Goal: Information Seeking & Learning: Learn about a topic

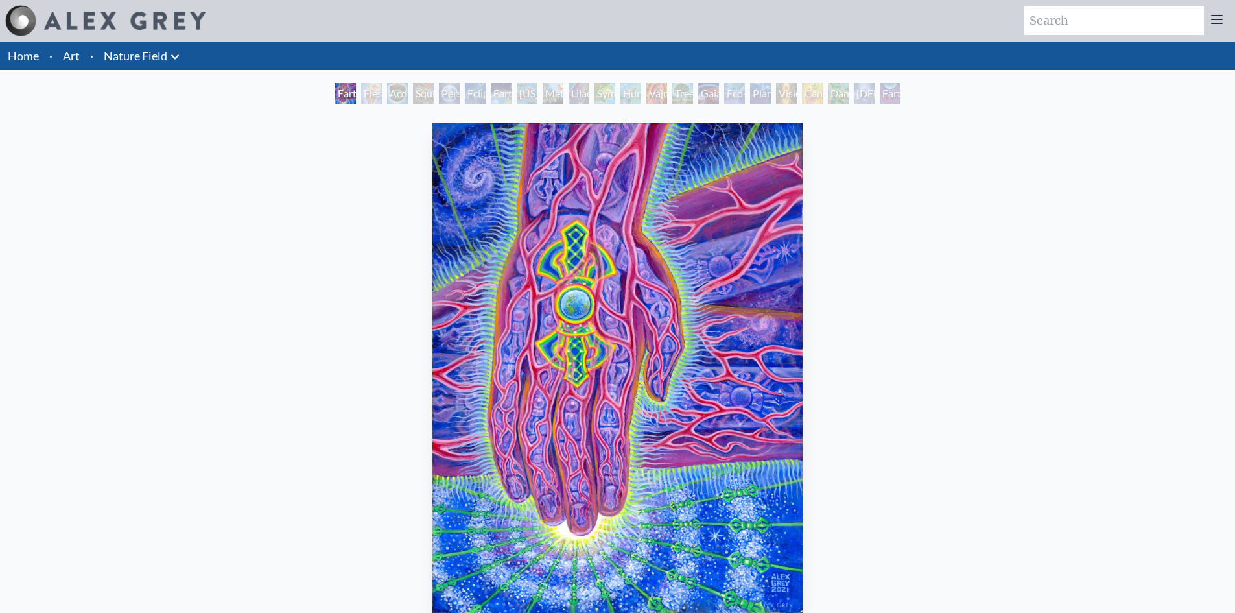
scroll to position [65, 0]
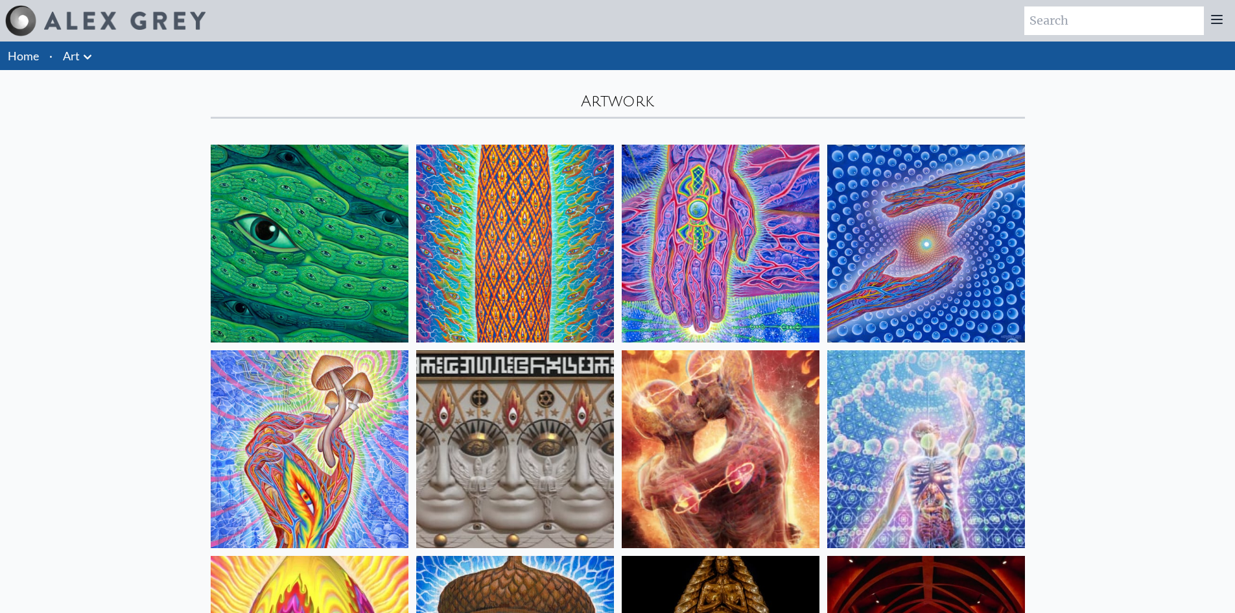
scroll to position [65, 0]
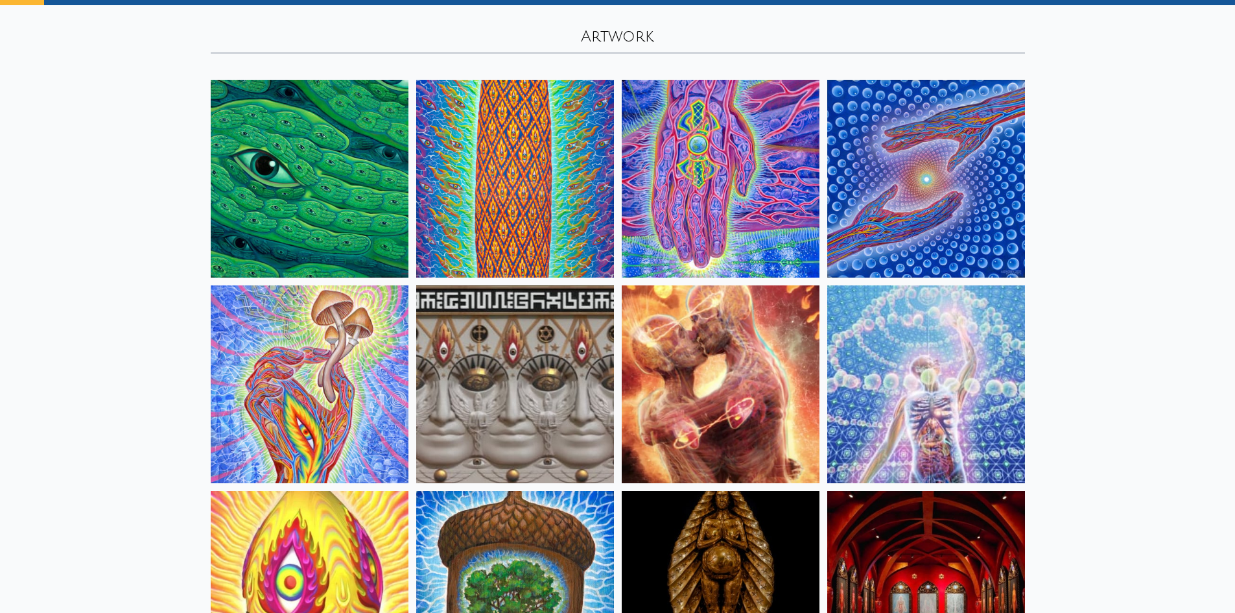
click at [526, 357] on img at bounding box center [515, 384] width 198 height 198
click at [729, 382] on img at bounding box center [721, 384] width 198 height 198
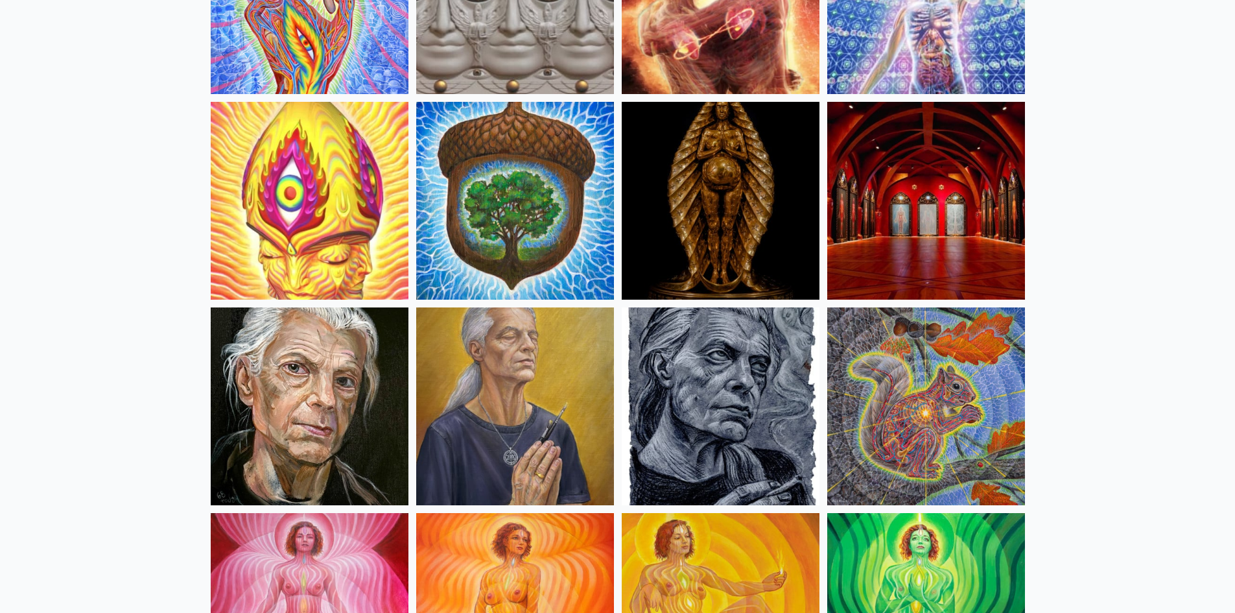
scroll to position [713, 0]
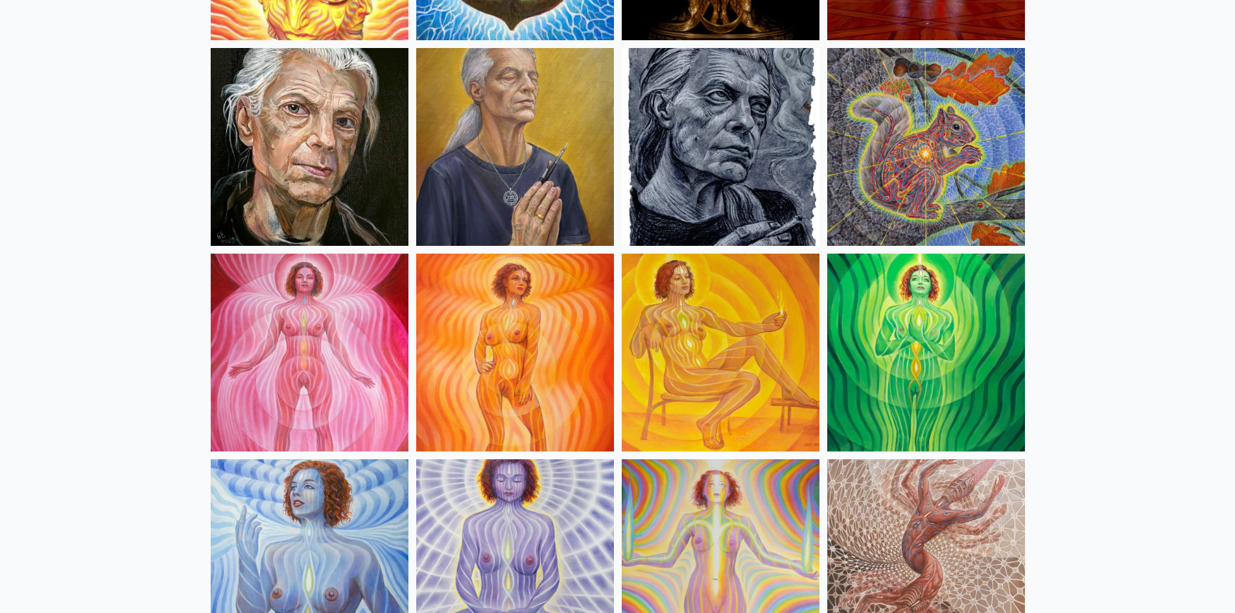
click at [787, 366] on img at bounding box center [721, 352] width 198 height 198
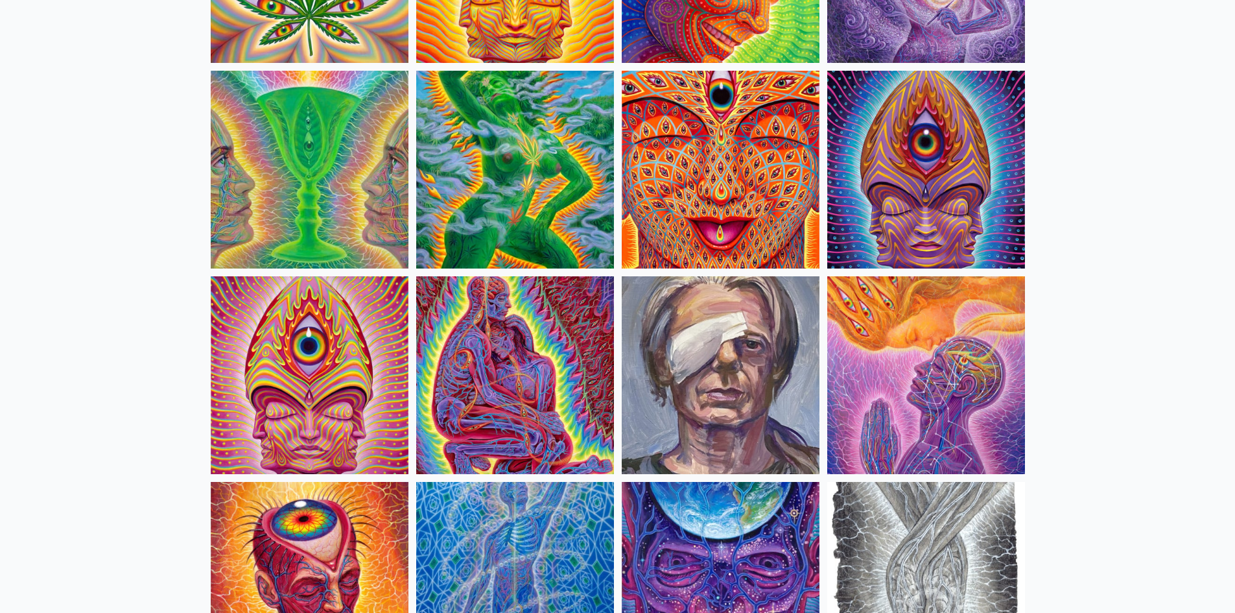
scroll to position [2593, 0]
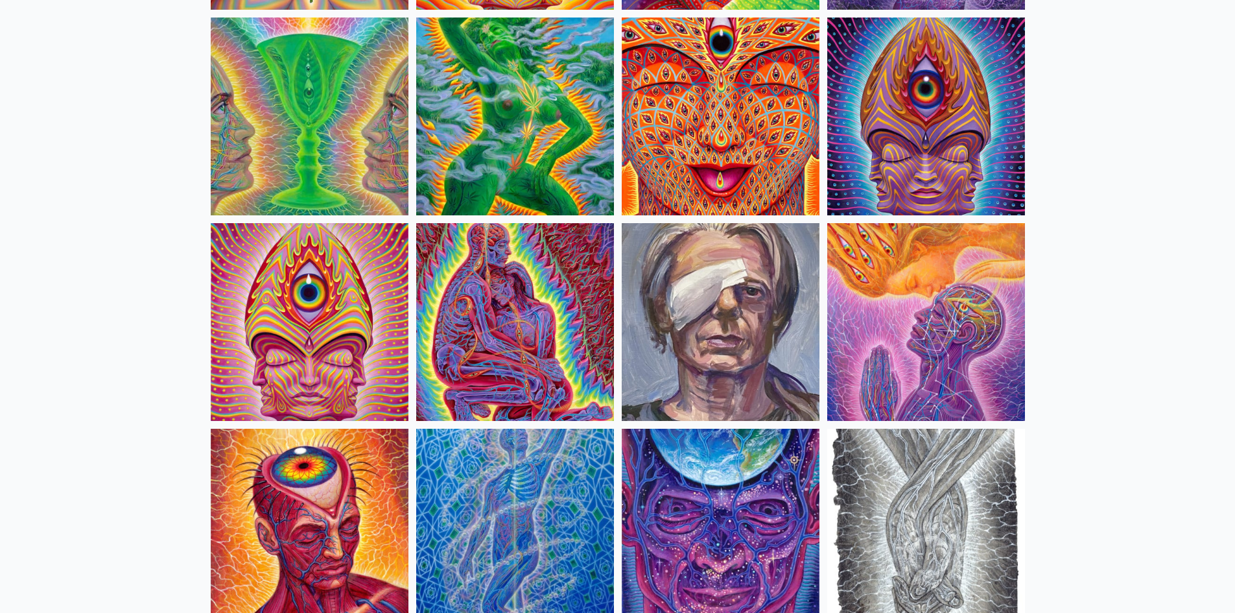
click at [562, 166] on img at bounding box center [515, 117] width 198 height 198
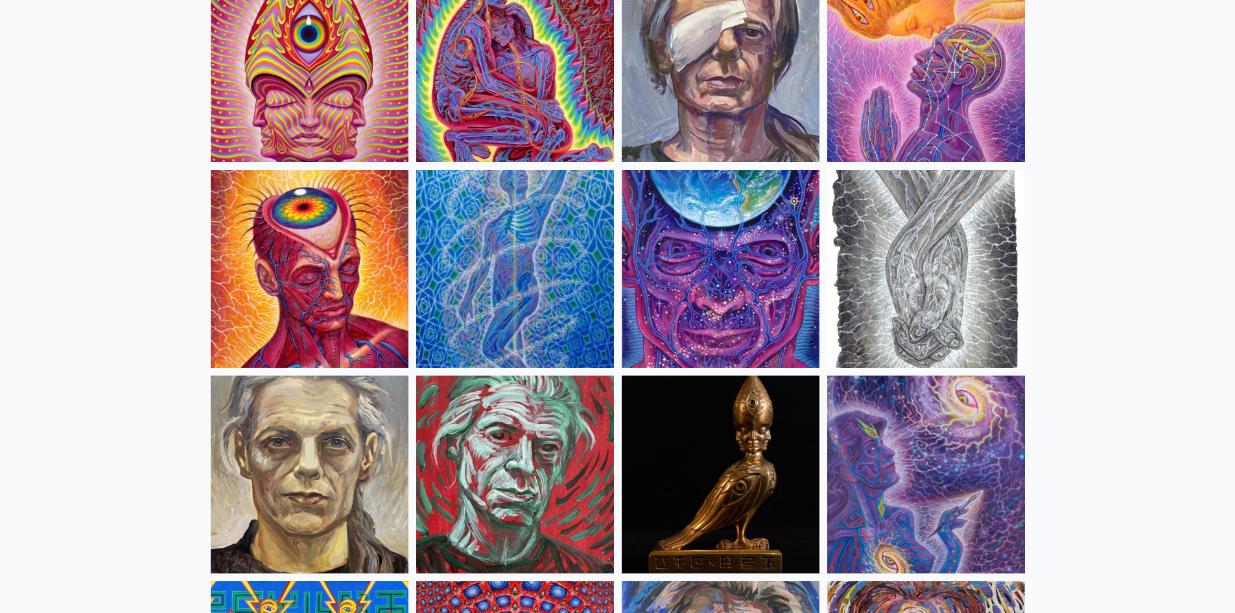
scroll to position [2852, 0]
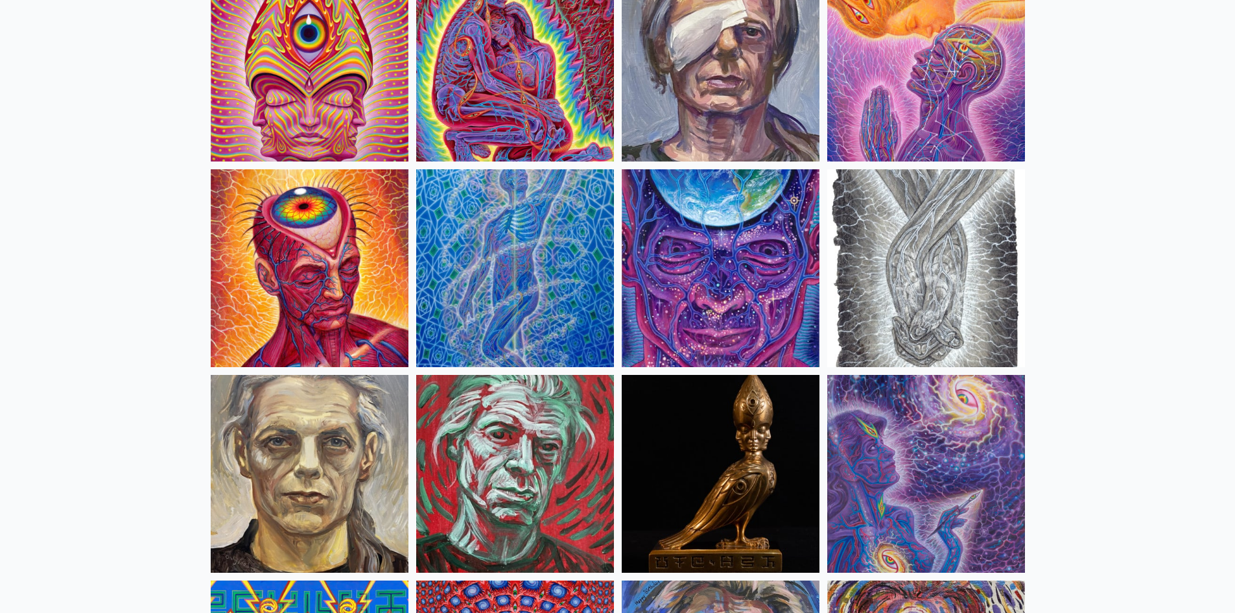
click at [500, 77] on img at bounding box center [515, 63] width 198 height 198
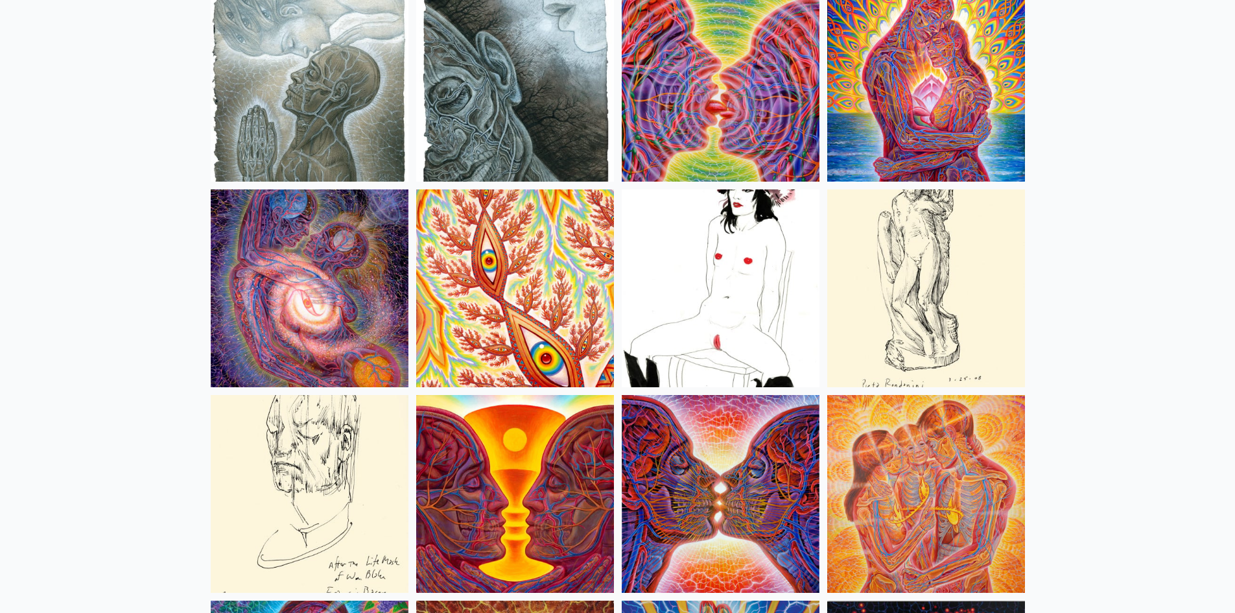
scroll to position [4278, 0]
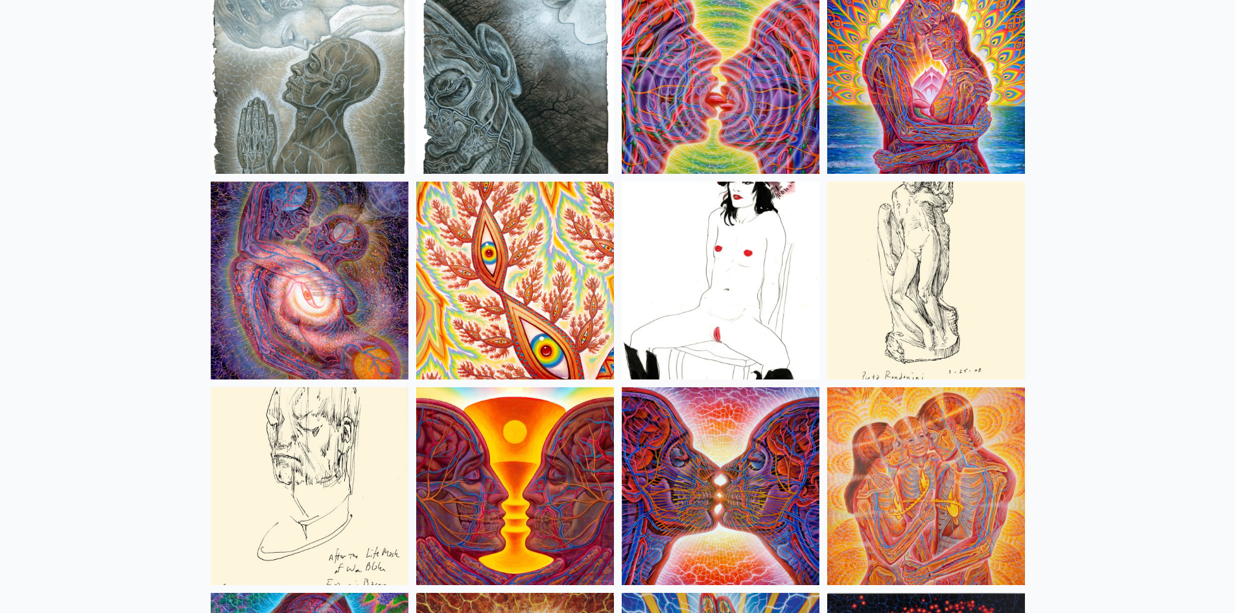
click at [780, 293] on img at bounding box center [721, 281] width 198 height 198
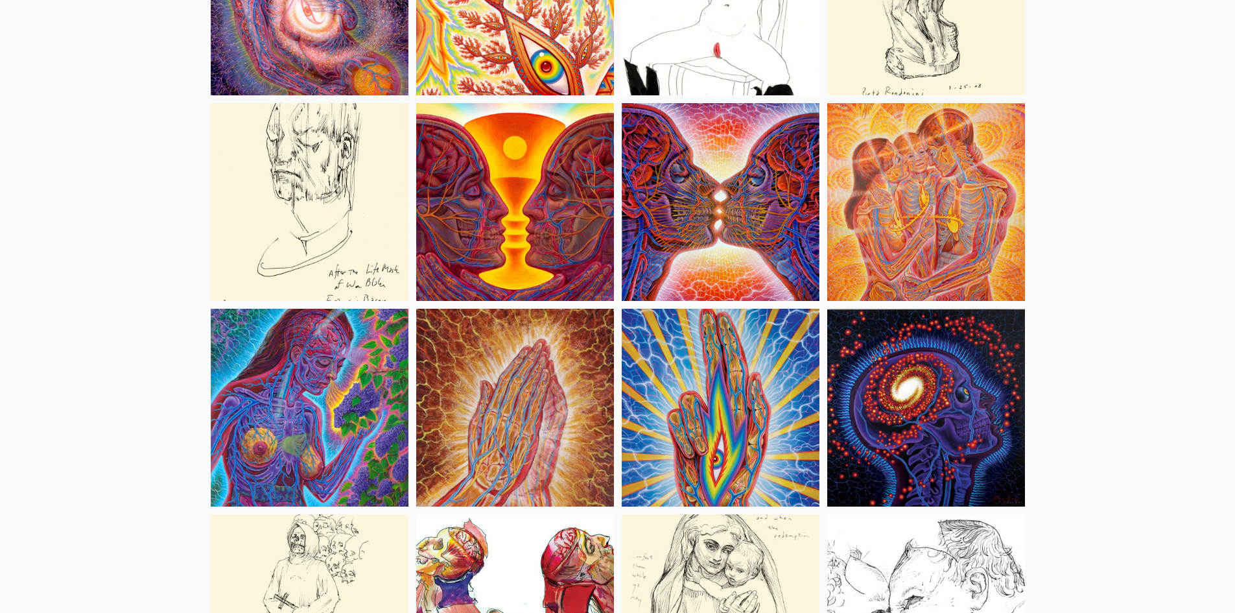
scroll to position [4602, 0]
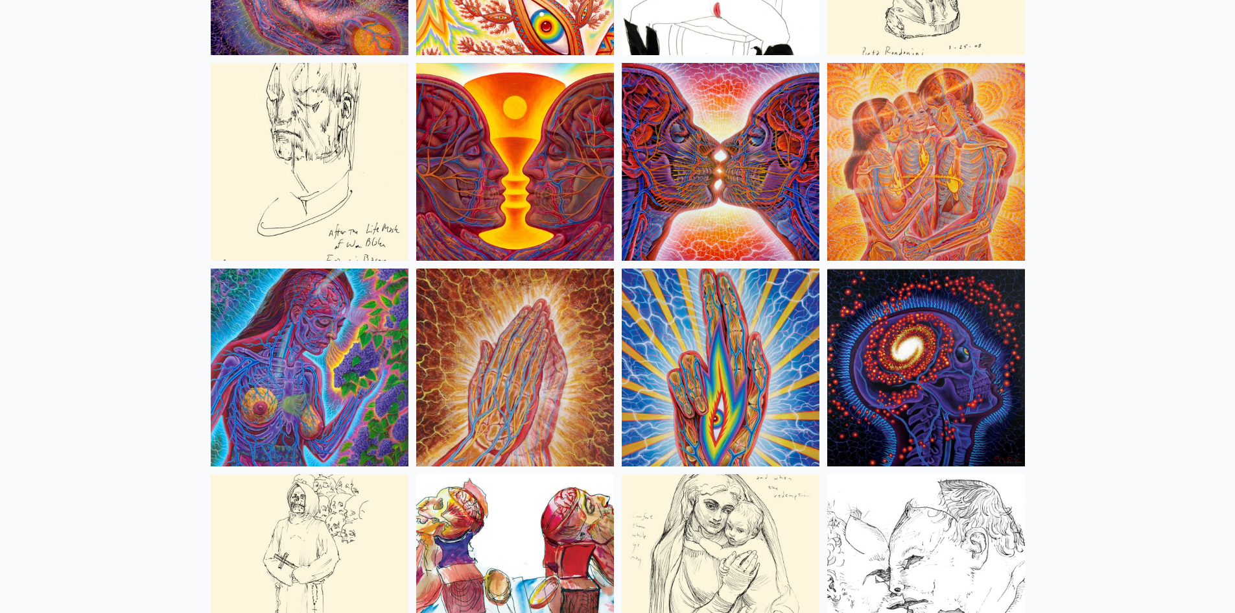
click at [379, 374] on img at bounding box center [310, 367] width 198 height 198
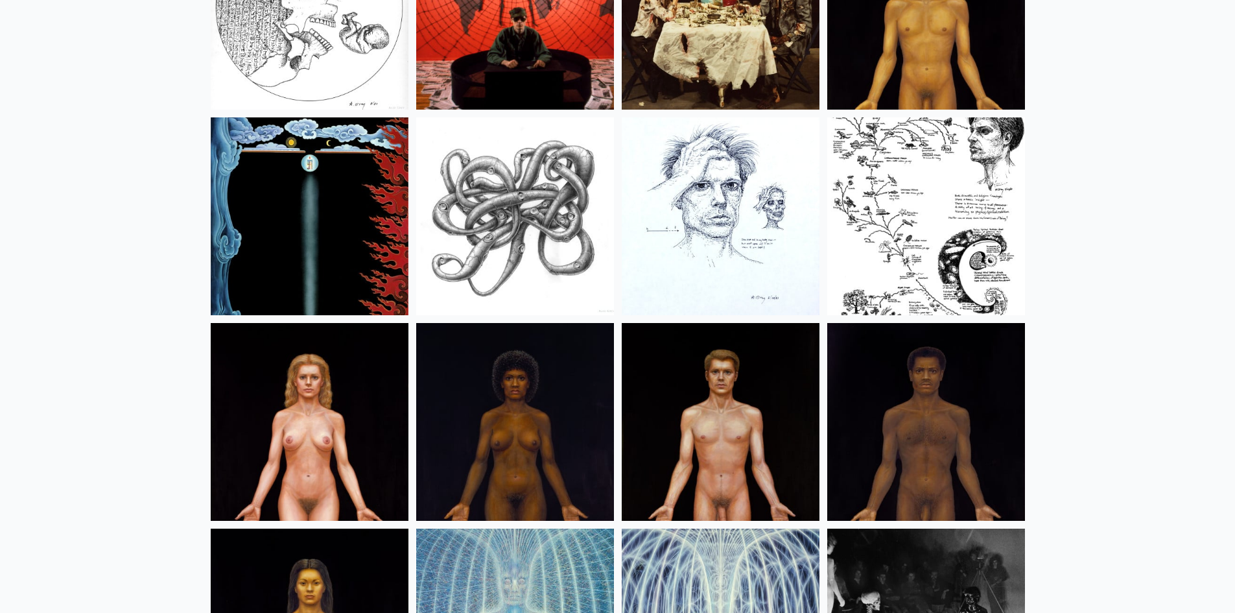
scroll to position [15298, 0]
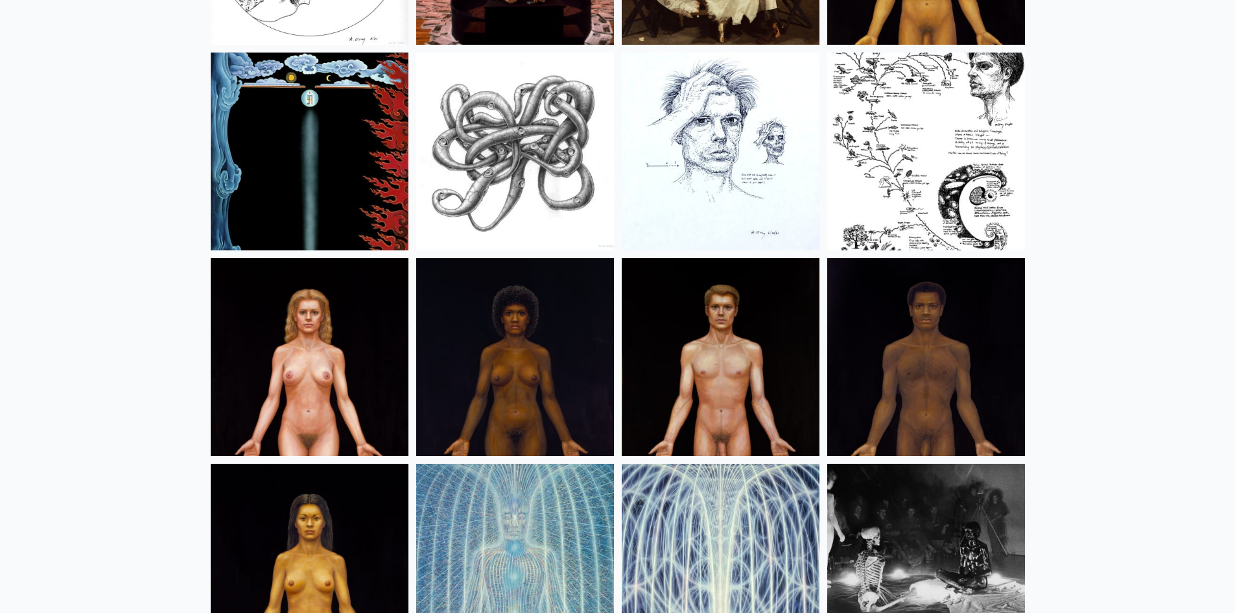
click at [486, 369] on img at bounding box center [515, 357] width 198 height 198
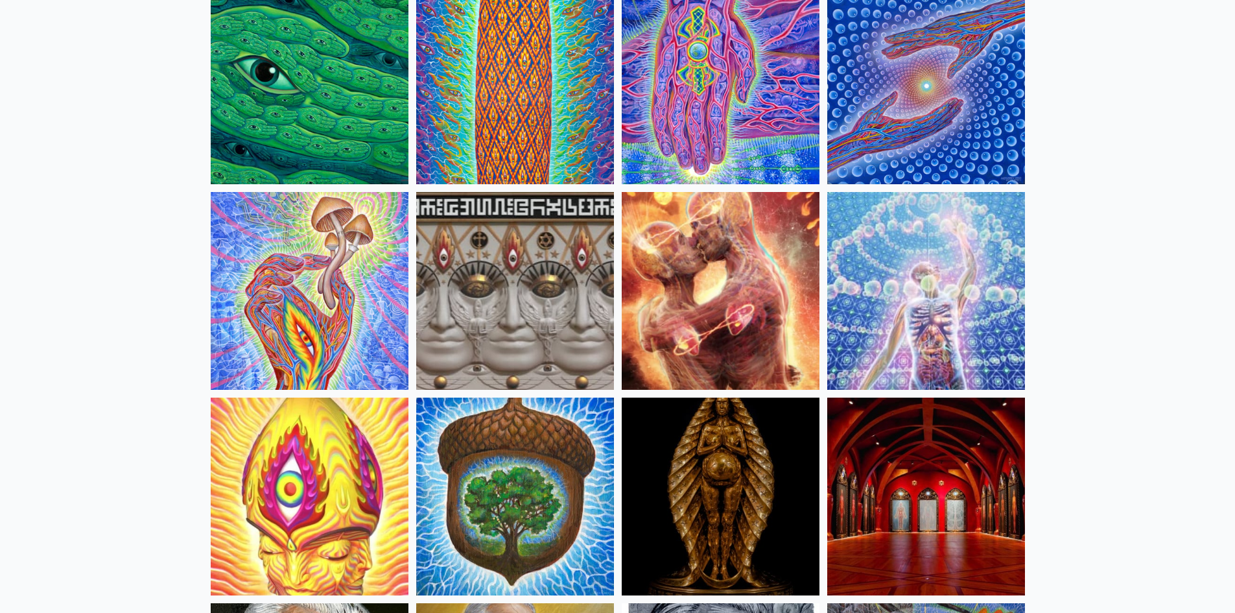
scroll to position [0, 0]
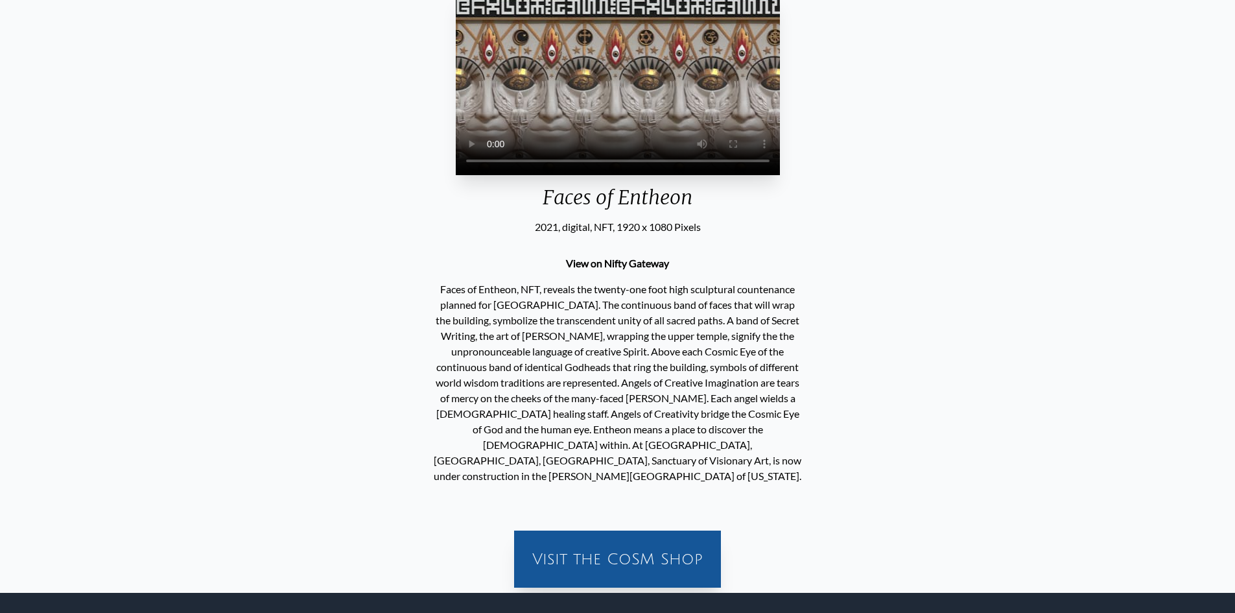
scroll to position [130, 0]
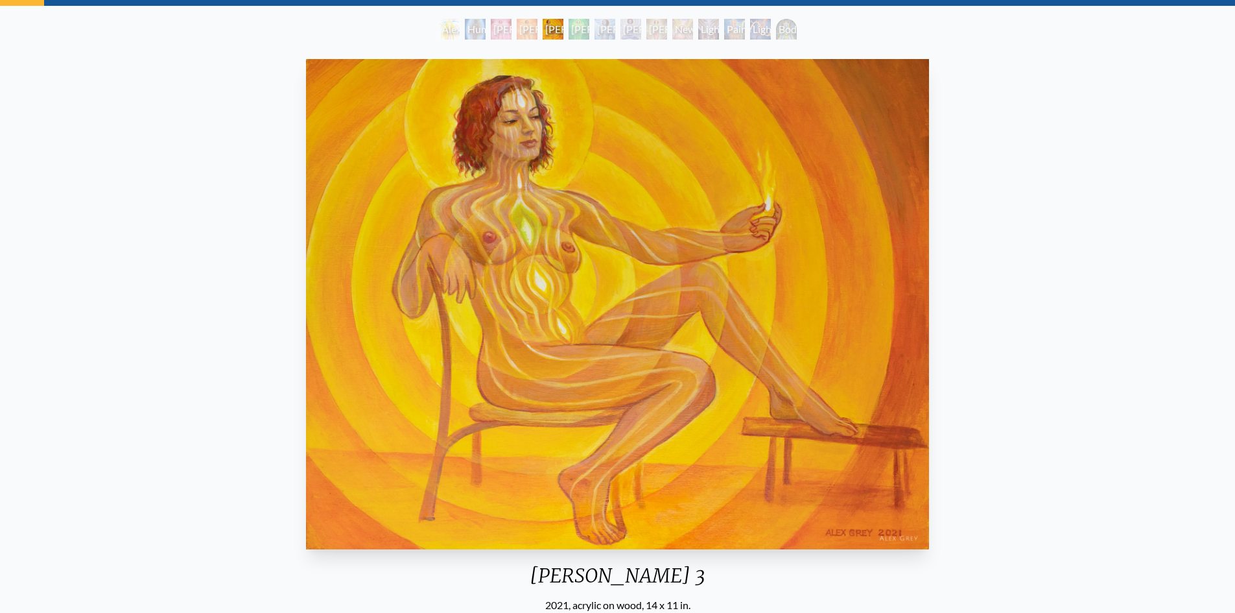
scroll to position [65, 0]
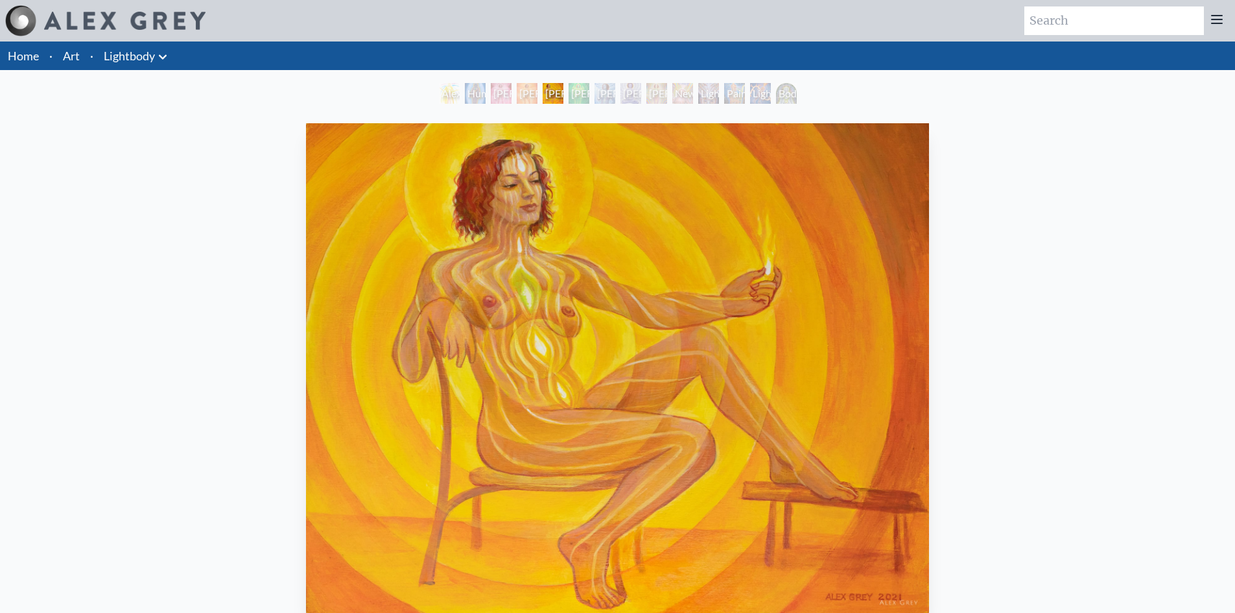
click at [519, 91] on div "Lightbody 2" at bounding box center [527, 93] width 21 height 21
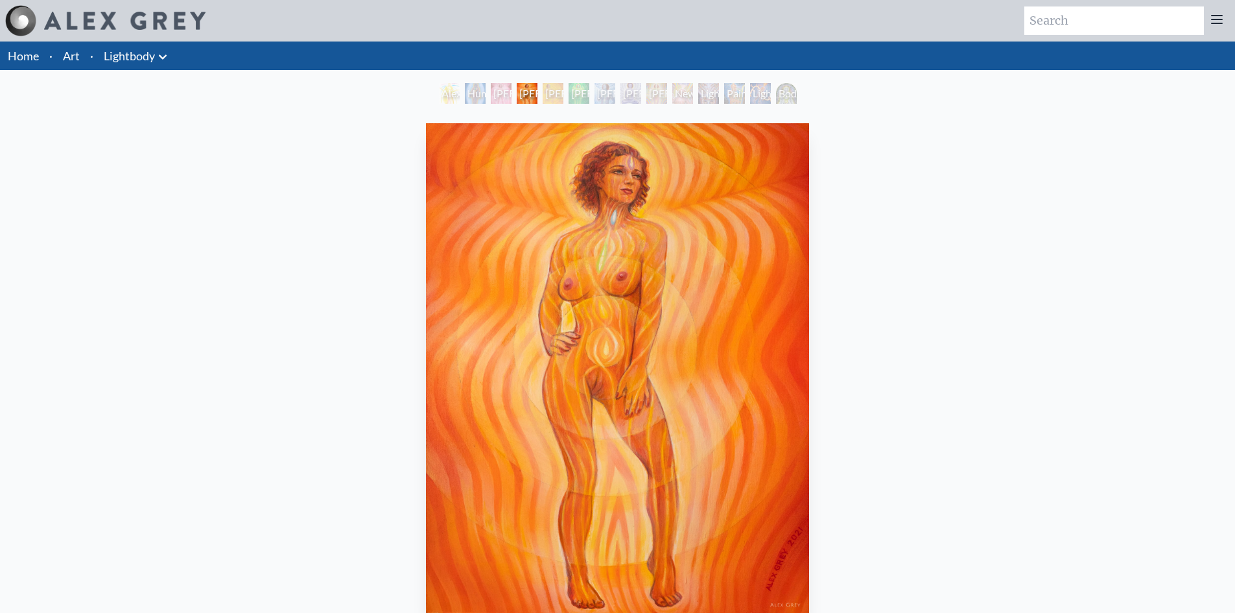
click at [486, 88] on div "Human Energy Field" at bounding box center [475, 93] width 21 height 21
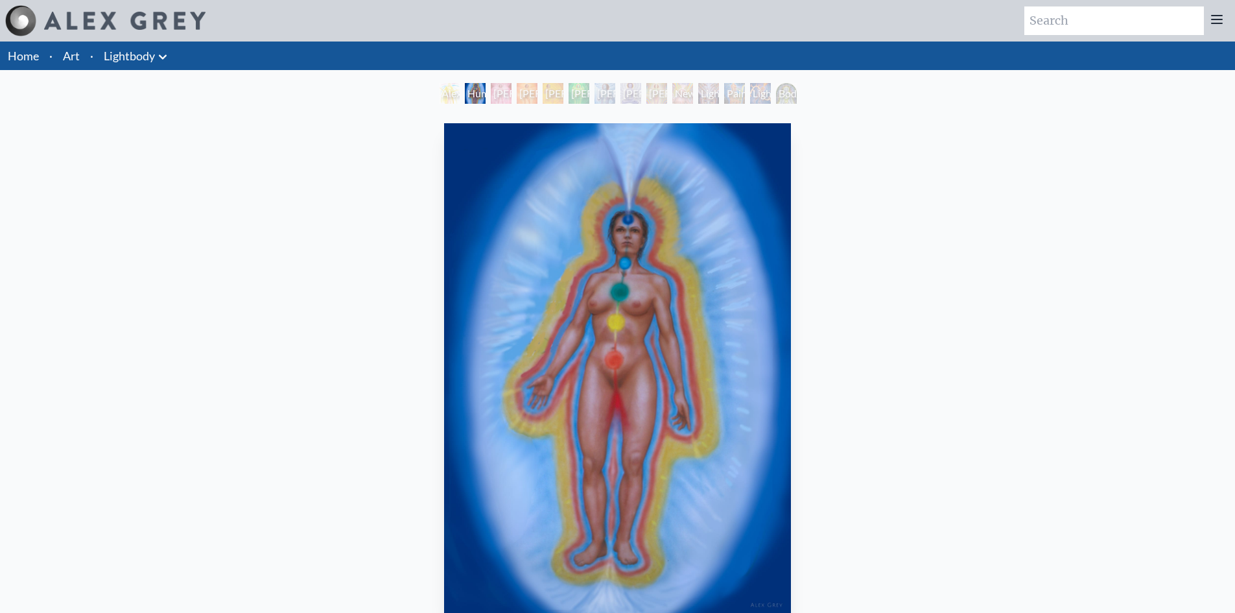
click at [491, 86] on div "Lightbody 1" at bounding box center [501, 93] width 21 height 21
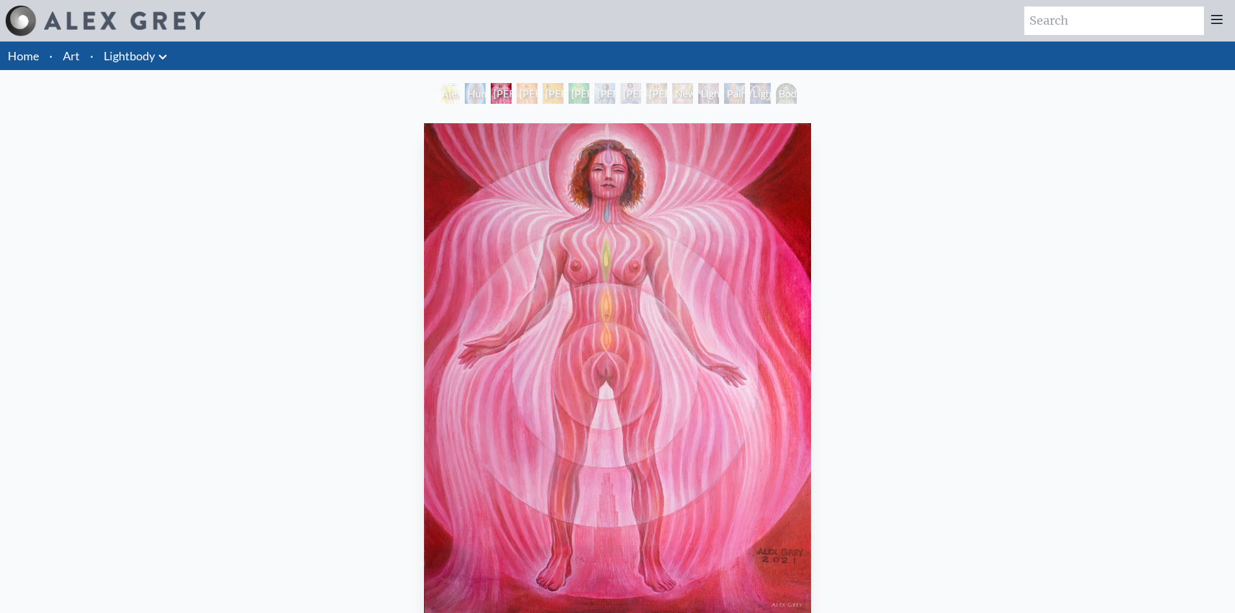
click at [439, 91] on div "Alexza" at bounding box center [449, 93] width 21 height 21
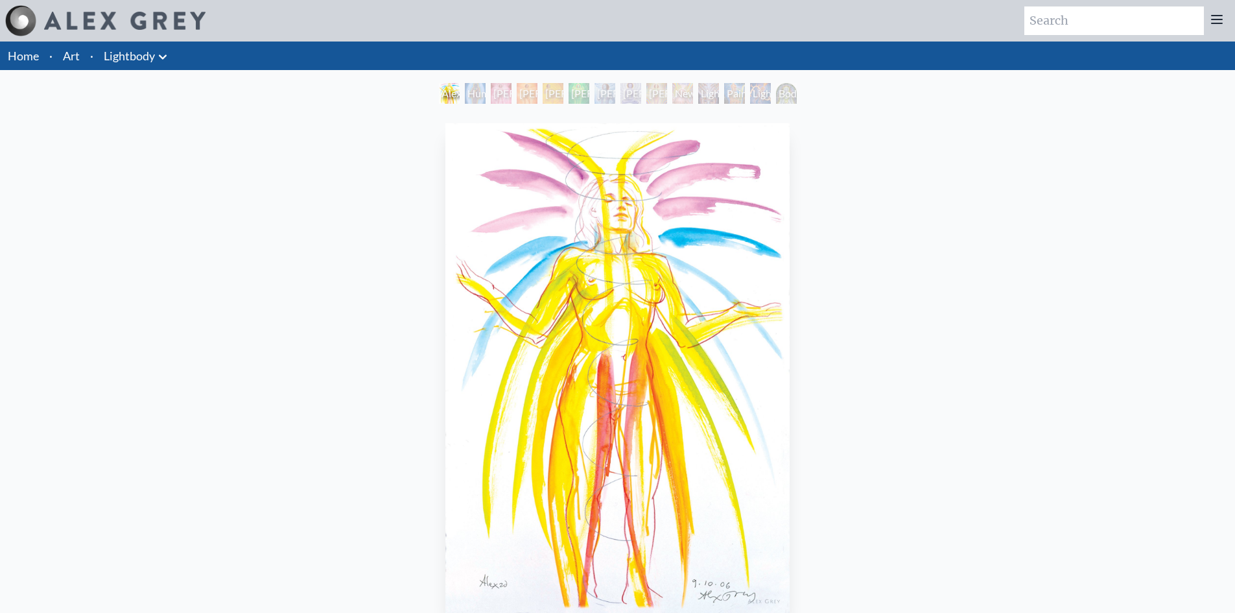
drag, startPoint x: 437, startPoint y: 91, endPoint x: 702, endPoint y: 91, distance: 265.1
click at [702, 91] on div "Alexza Human Energy Field Lightbody 1 Lightbody 2 Lightbody 3 Lightbody 4 Light…" at bounding box center [617, 95] width 363 height 25
click at [756, 96] on div "Lightworker" at bounding box center [760, 93] width 21 height 21
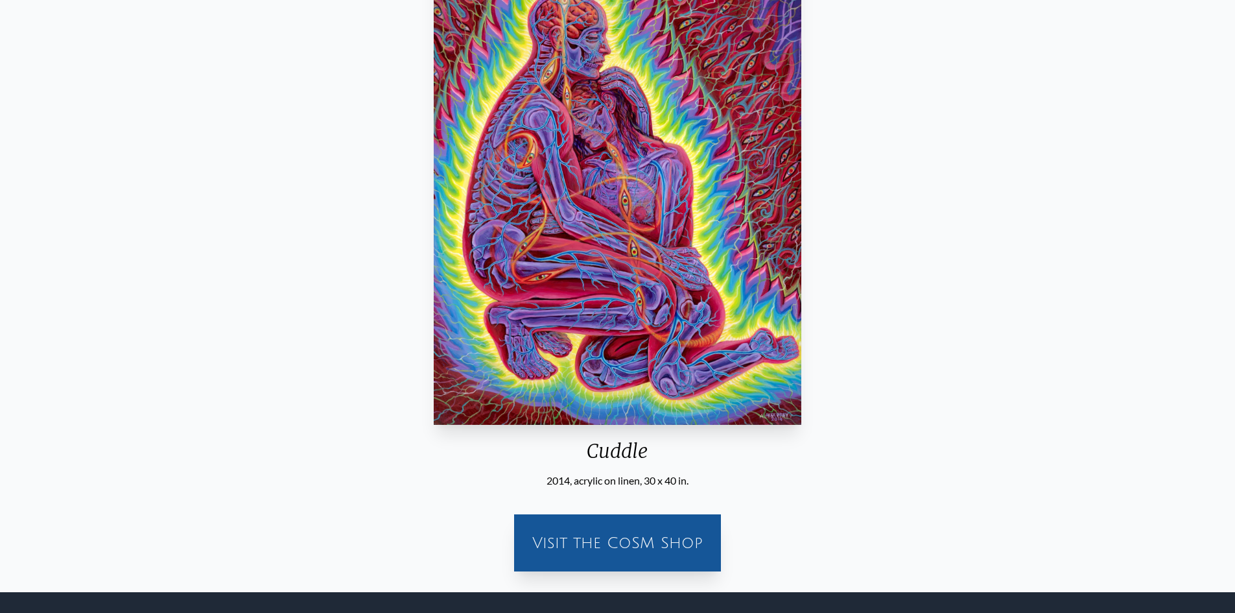
scroll to position [65, 0]
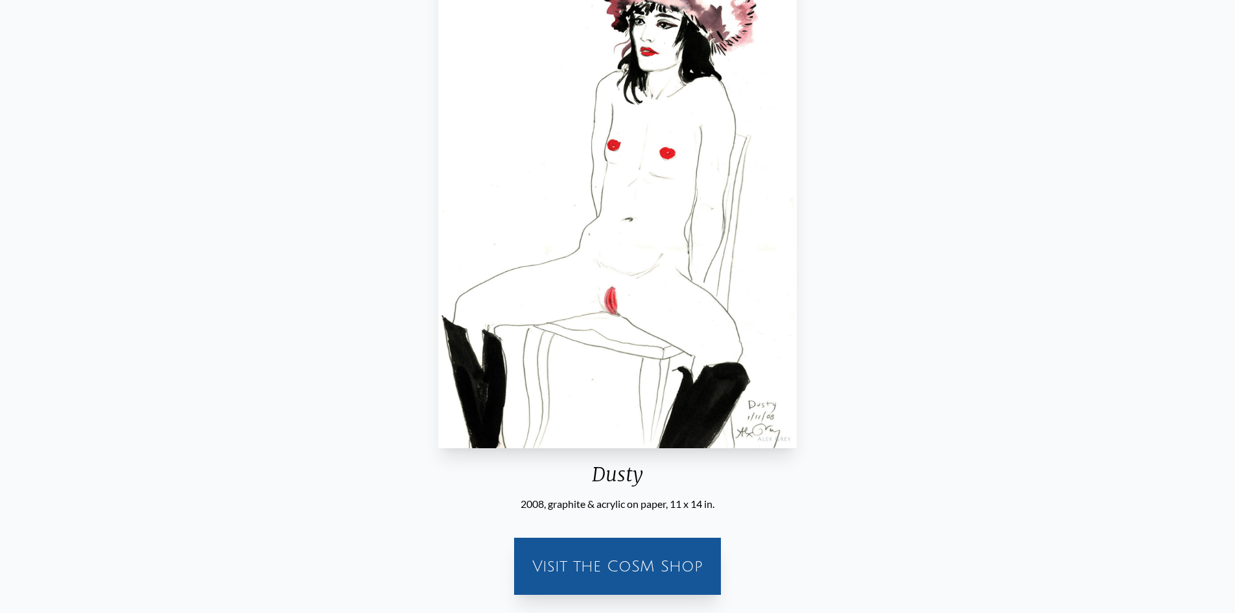
scroll to position [194, 0]
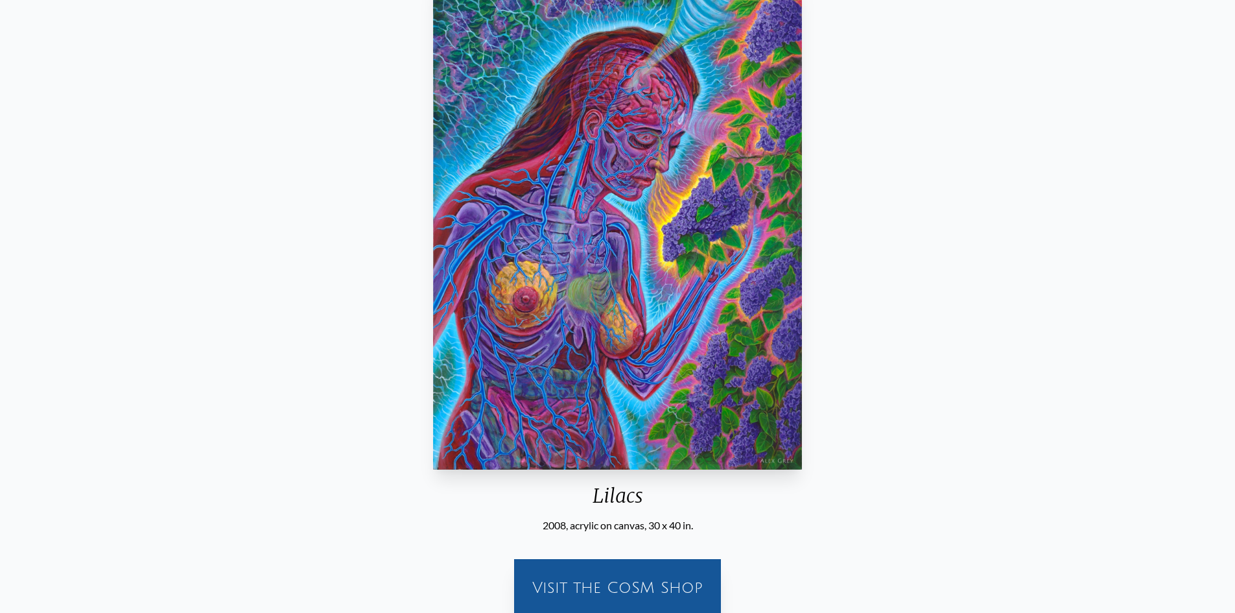
scroll to position [65, 0]
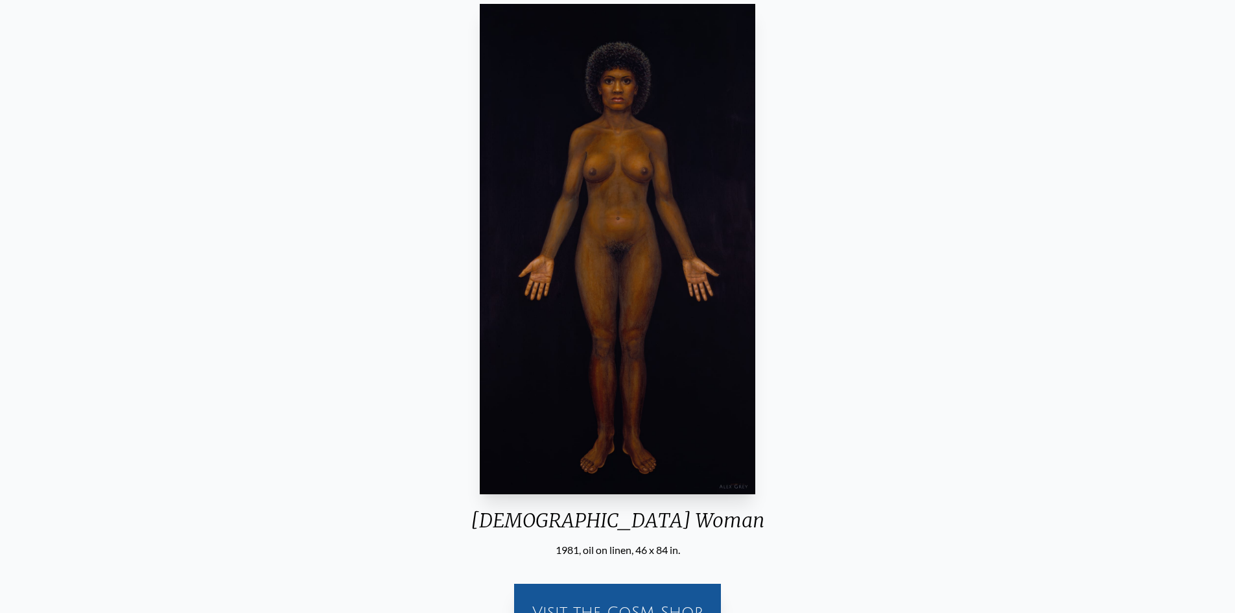
scroll to position [130, 0]
